Goal: Task Accomplishment & Management: Use online tool/utility

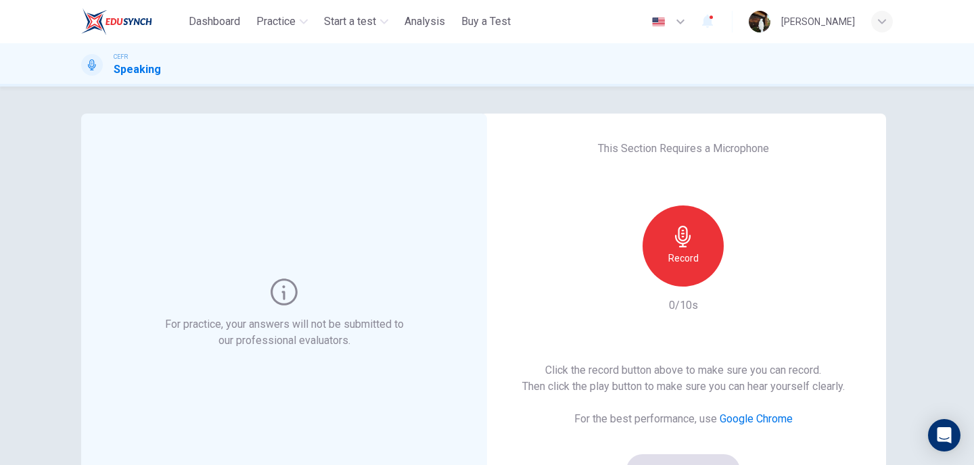
click at [685, 239] on icon "button" at bounding box center [683, 237] width 16 height 22
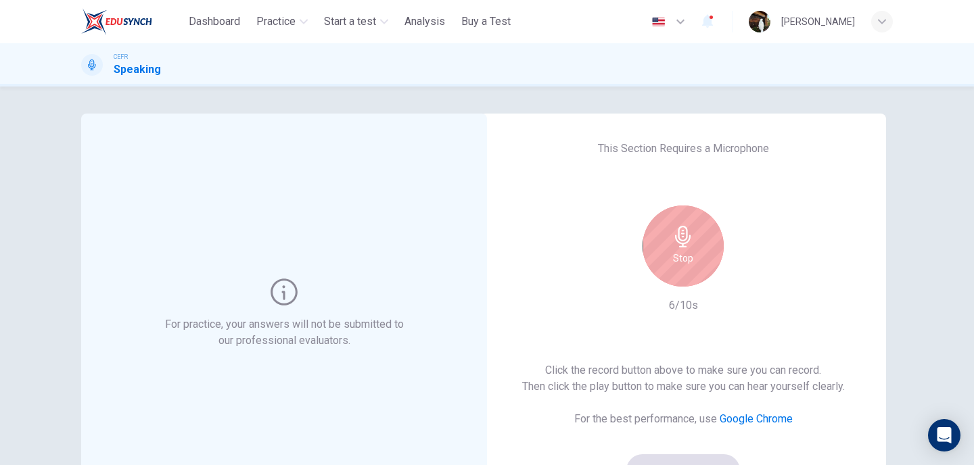
click at [695, 277] on div "Stop" at bounding box center [683, 246] width 81 height 81
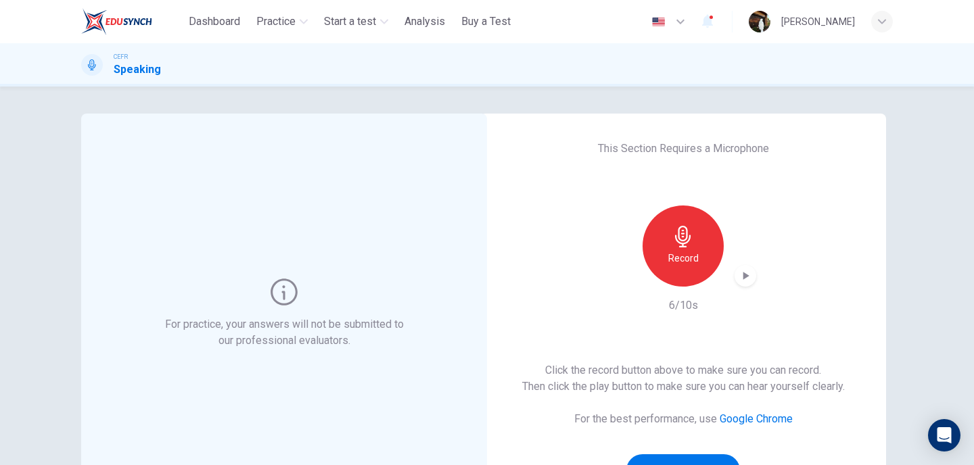
click at [744, 281] on icon "button" at bounding box center [746, 276] width 14 height 14
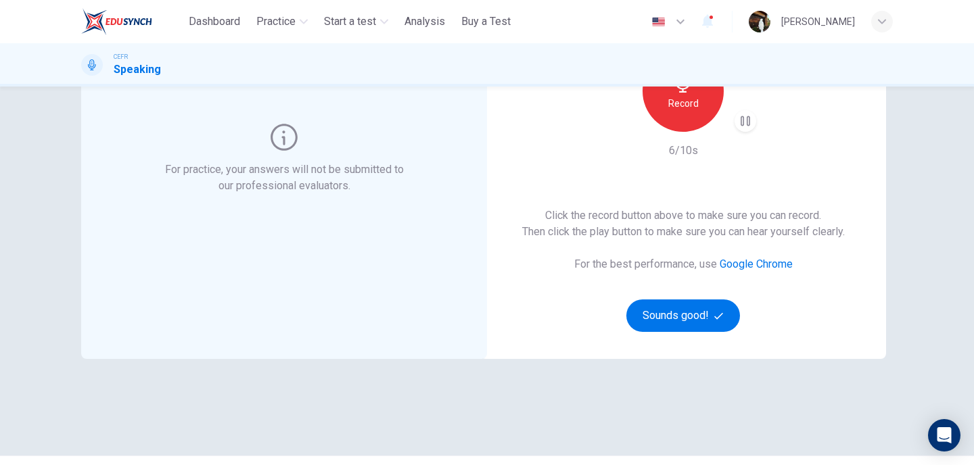
scroll to position [163, 0]
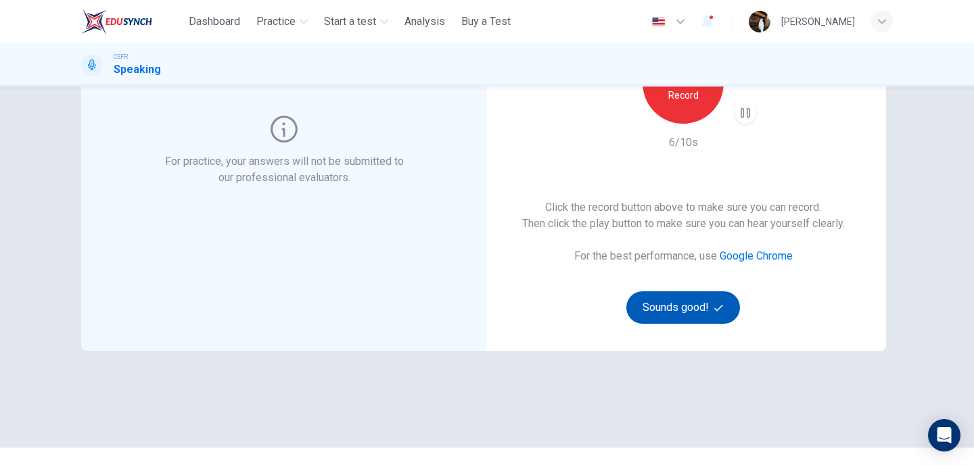
click at [711, 316] on button "Sounds good!" at bounding box center [683, 308] width 114 height 32
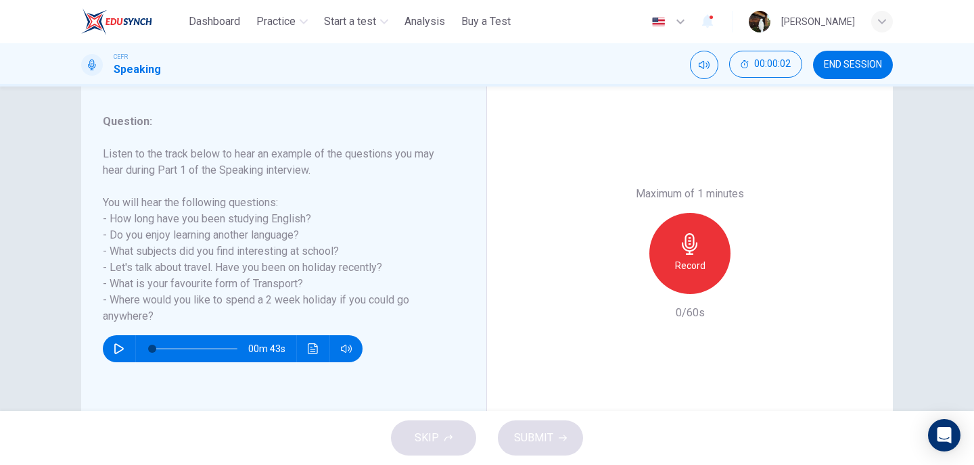
click at [700, 269] on h6 "Record" at bounding box center [690, 266] width 30 height 16
click at [746, 283] on icon "button" at bounding box center [752, 284] width 14 height 14
click at [563, 449] on button "SUBMIT" at bounding box center [540, 438] width 85 height 35
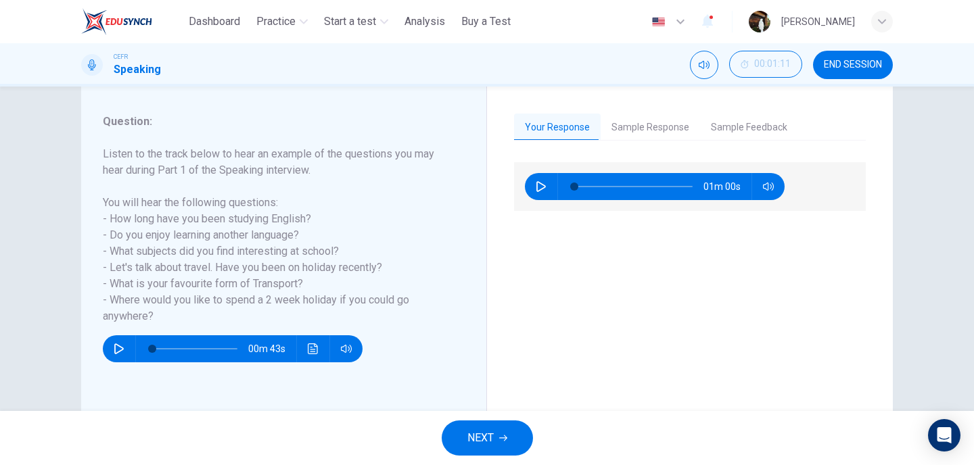
click at [706, 124] on button "Sample Feedback" at bounding box center [749, 128] width 98 height 28
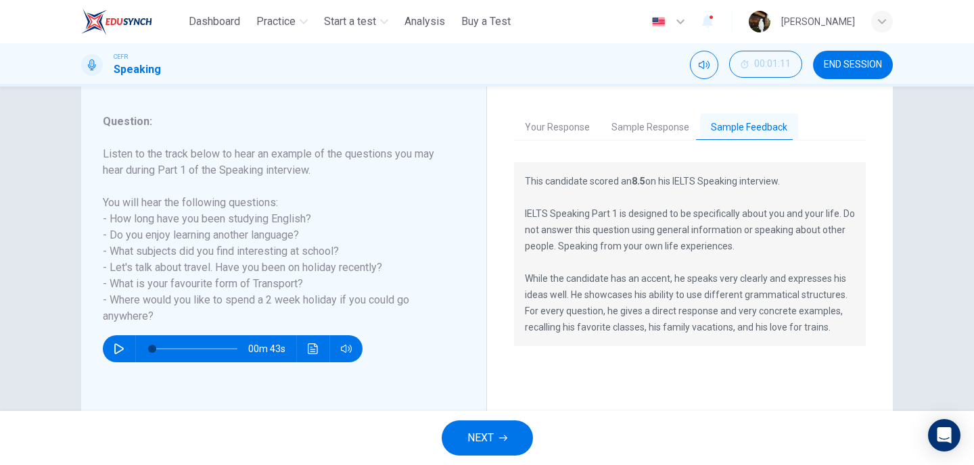
click at [494, 440] on span "NEXT" at bounding box center [480, 438] width 26 height 19
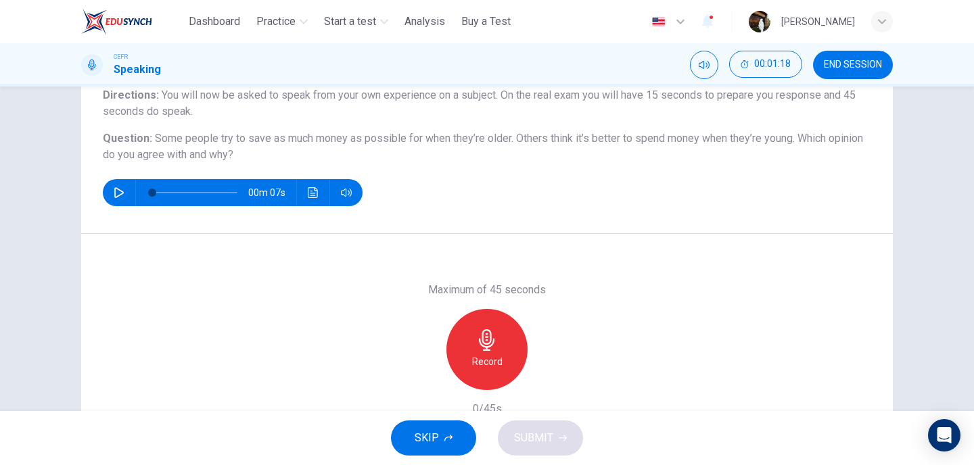
scroll to position [123, 0]
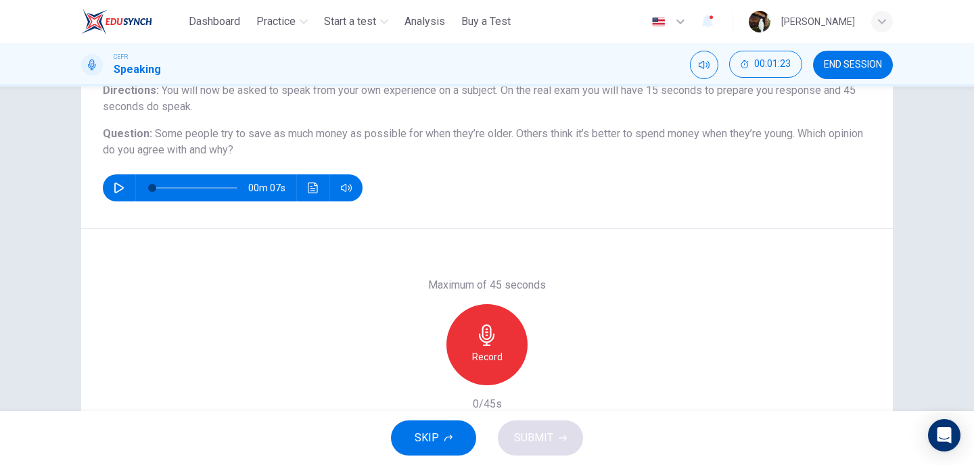
click at [481, 363] on h6 "Record" at bounding box center [487, 357] width 30 height 16
click at [555, 376] on icon "button" at bounding box center [549, 375] width 14 height 14
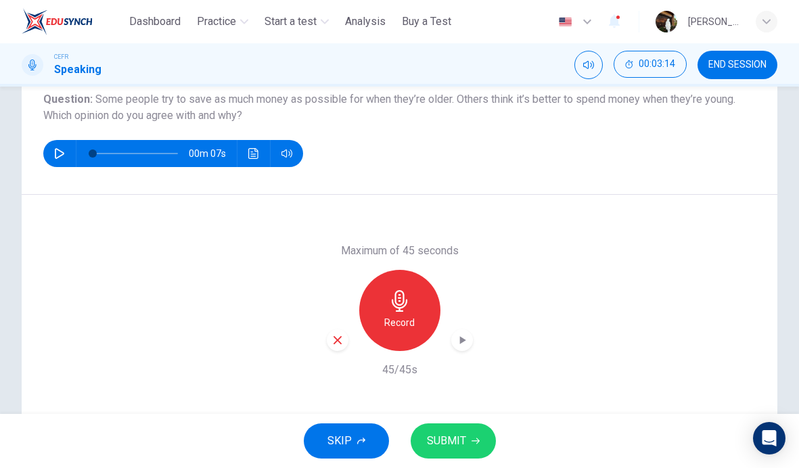
scroll to position [197, 0]
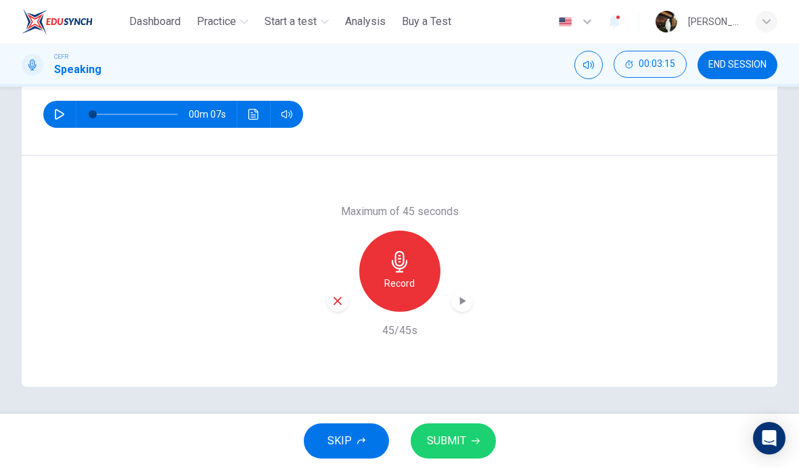
click at [430, 427] on button "SUBMIT" at bounding box center [453, 440] width 85 height 35
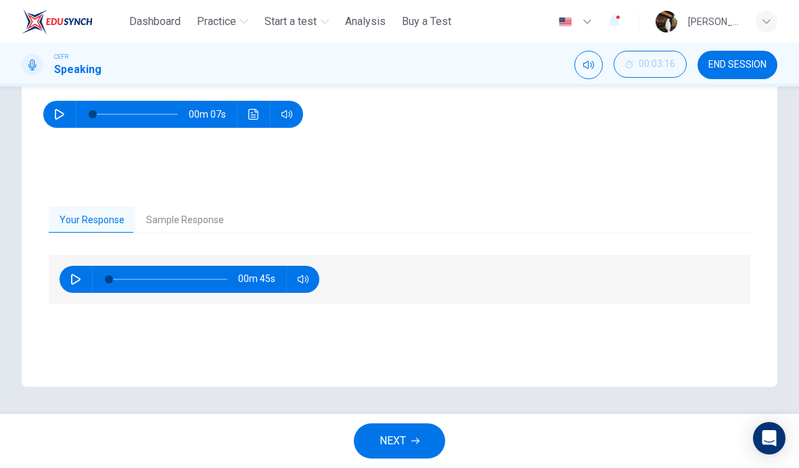
click at [419, 430] on button "NEXT" at bounding box center [399, 440] width 91 height 35
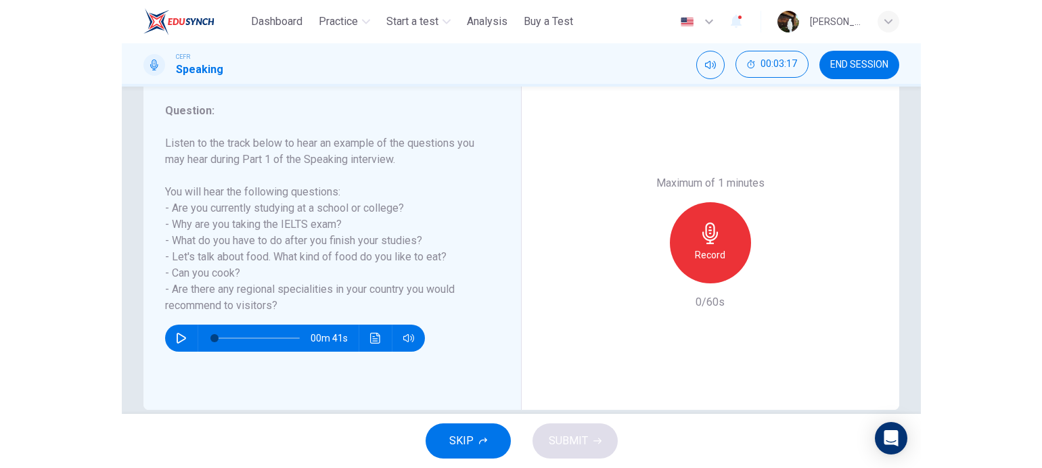
scroll to position [192, 0]
